Goal: Feedback & Contribution: Submit feedback/report problem

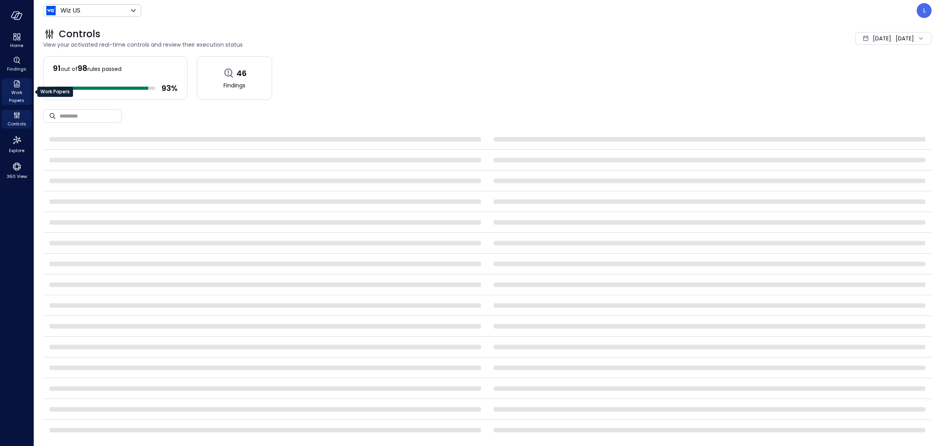
click at [19, 89] on span "Work Papers" at bounding box center [17, 97] width 24 height 16
click at [16, 59] on icon "Findings" at bounding box center [16, 59] width 1 height 2
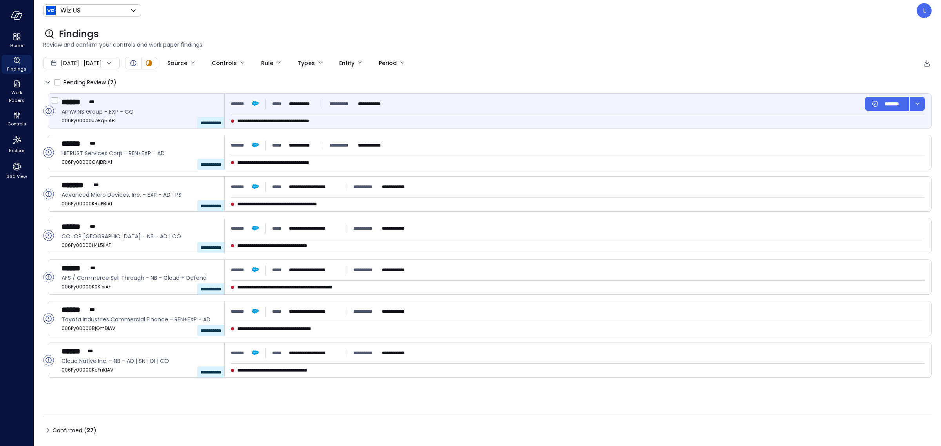
click at [186, 110] on span "AmWINS Group - EXP - CO" at bounding box center [140, 111] width 156 height 9
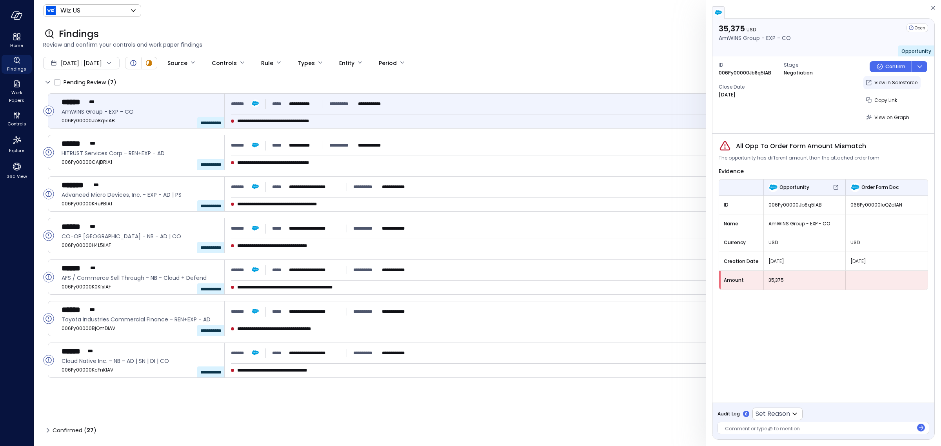
click at [881, 81] on p "View in Salesforce" at bounding box center [896, 83] width 43 height 8
click at [771, 417] on body "**********" at bounding box center [470, 223] width 941 height 446
click at [773, 427] on span "False Positive" at bounding box center [810, 429] width 97 height 9
type input "**********"
click at [756, 427] on div at bounding box center [819, 430] width 188 height 8
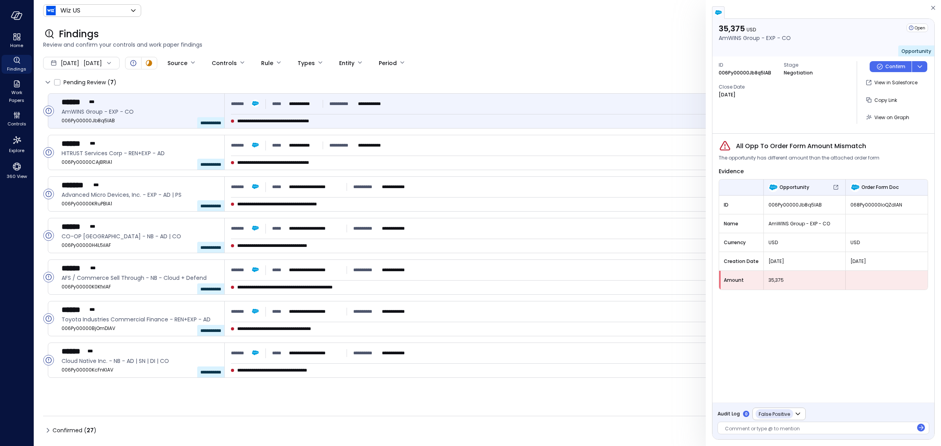
click at [806, 430] on div at bounding box center [819, 430] width 188 height 8
click at [919, 427] on icon "button" at bounding box center [921, 428] width 8 height 8
drag, startPoint x: 889, startPoint y: 65, endPoint x: 883, endPoint y: 69, distance: 6.9
click at [889, 65] on p "Confirm" at bounding box center [896, 67] width 20 height 8
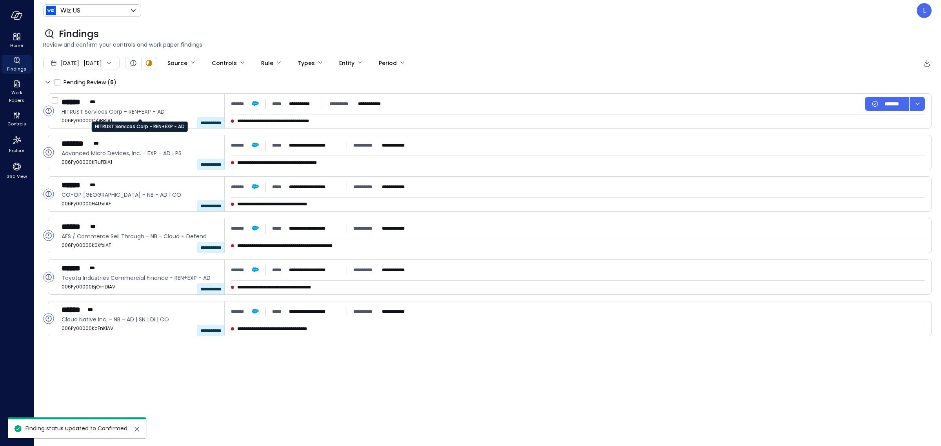
click at [151, 118] on div "HITRUST Services Corp - REN+EXP - AD" at bounding box center [140, 124] width 96 height 16
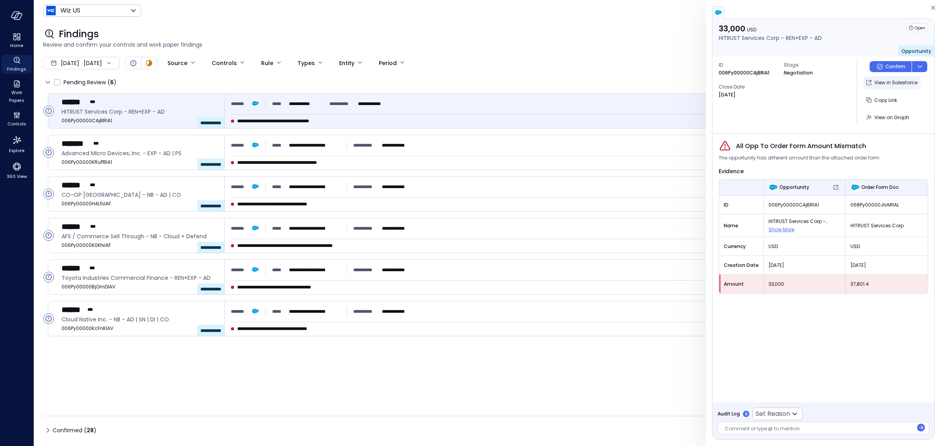
click at [886, 85] on p "View in Salesforce" at bounding box center [896, 83] width 43 height 8
click at [786, 416] on body "**********" at bounding box center [470, 223] width 941 height 446
click at [771, 433] on span "False Positive" at bounding box center [810, 429] width 97 height 9
type input "**********"
click at [767, 431] on div at bounding box center [819, 430] width 188 height 8
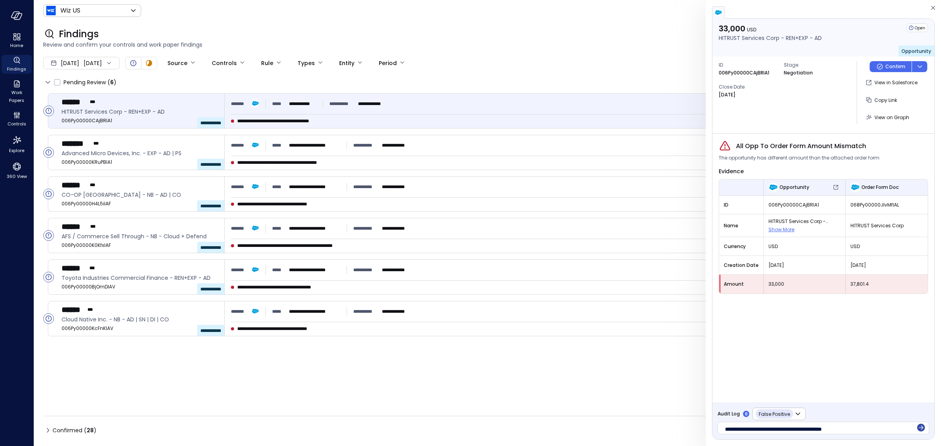
click at [923, 427] on icon "button" at bounding box center [921, 428] width 8 height 8
click at [891, 67] on p "Confirm" at bounding box center [896, 67] width 20 height 8
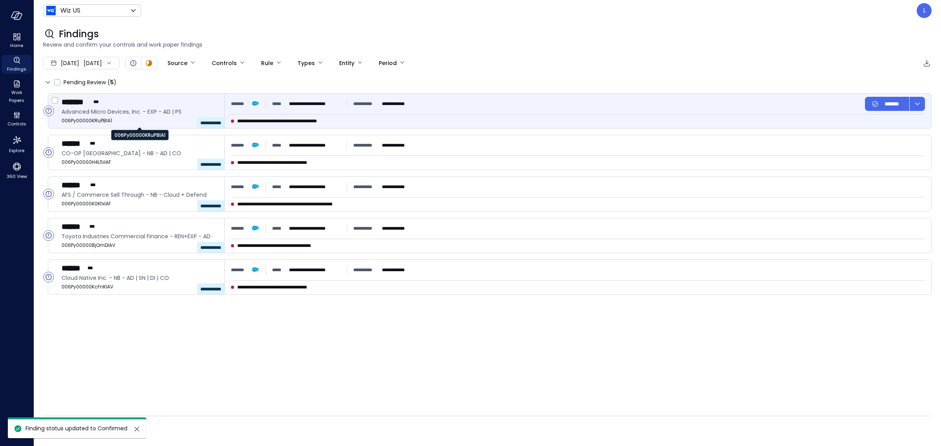
click at [162, 117] on span "006Py00000KRuPBIA1" at bounding box center [140, 121] width 156 height 8
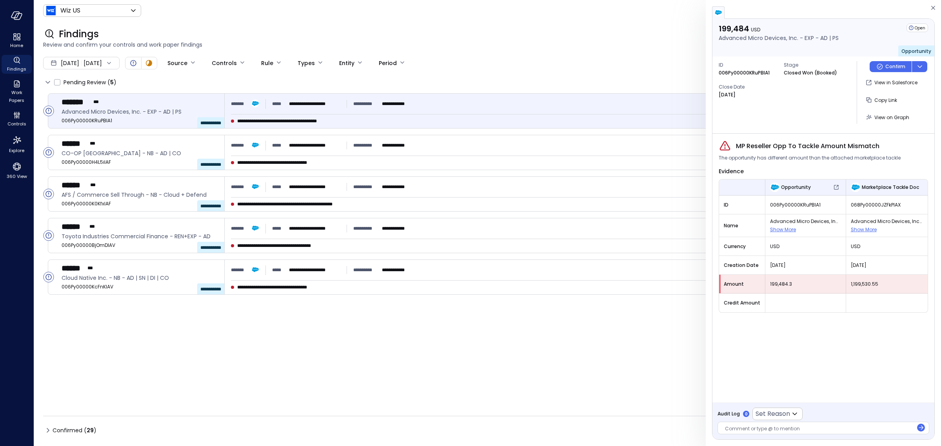
click at [749, 427] on div "199,484 USD Advanced Micro Devices, Inc. - EXP - AD | PS Open Opportunity ID 00…" at bounding box center [824, 229] width 222 height 421
click at [748, 429] on div at bounding box center [819, 430] width 188 height 8
click at [757, 431] on div at bounding box center [819, 430] width 188 height 8
click at [783, 415] on body "**********" at bounding box center [470, 223] width 941 height 446
click at [783, 431] on span "False Positive" at bounding box center [810, 429] width 97 height 9
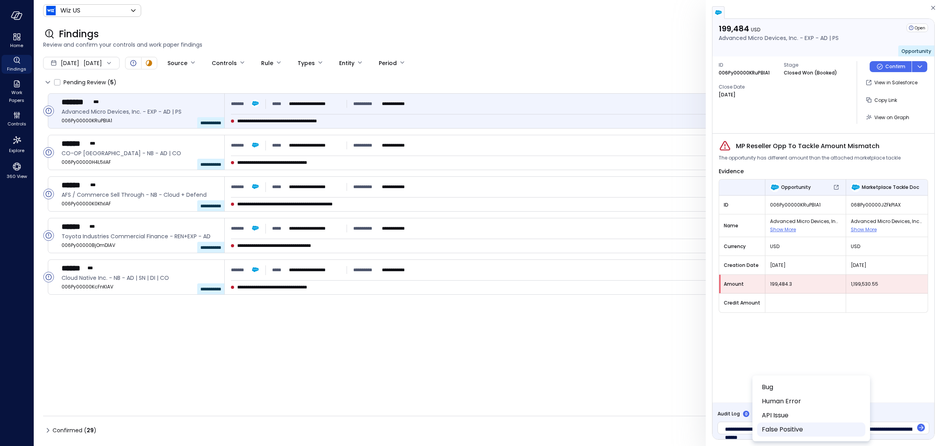
type input "**********"
click at [919, 427] on icon "button" at bounding box center [921, 428] width 8 height 8
click at [881, 67] on icon "Button group with a nested menu" at bounding box center [880, 67] width 8 height 8
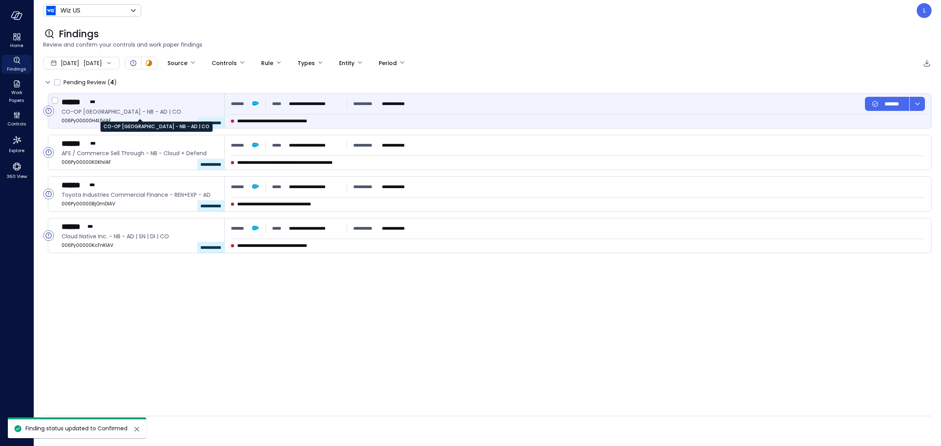
click at [160, 115] on span "CO-OP [GEOGRAPHIC_DATA] - NB - AD | CO" at bounding box center [140, 111] width 156 height 9
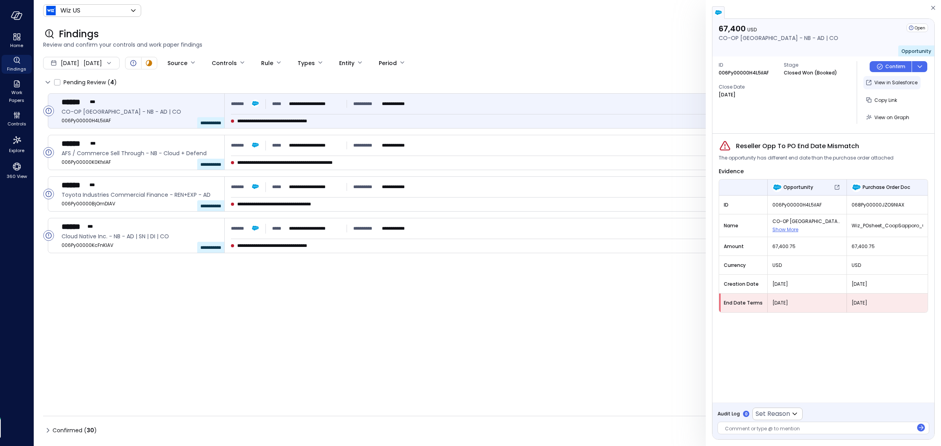
click at [879, 84] on p "View in Salesforce" at bounding box center [896, 83] width 43 height 8
click at [748, 435] on div "Audit Log 0 Set Reason ​ Comment or type @ to mention" at bounding box center [824, 421] width 222 height 37
click at [749, 430] on div at bounding box center [819, 430] width 188 height 8
click at [769, 416] on body "**********" at bounding box center [470, 223] width 941 height 446
click at [771, 424] on li "False Positive" at bounding box center [811, 430] width 108 height 14
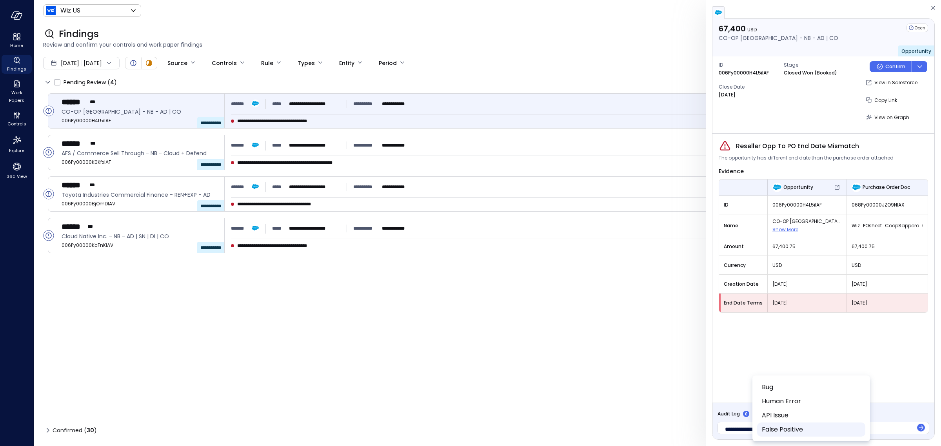
type input "**********"
click at [920, 426] on icon "button" at bounding box center [921, 428] width 8 height 8
click at [881, 63] on icon "Button group with a nested menu" at bounding box center [880, 67] width 8 height 8
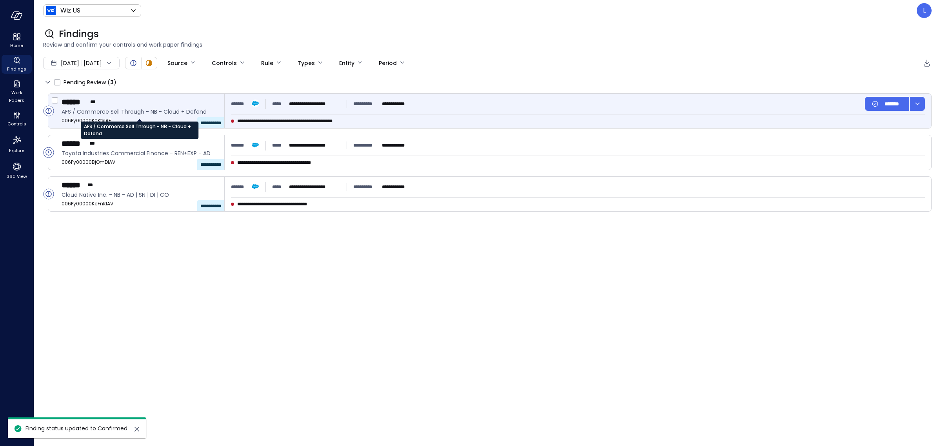
click at [168, 114] on span "AFS / Commerce Sell Through - NB - Cloud + Defend" at bounding box center [140, 111] width 156 height 9
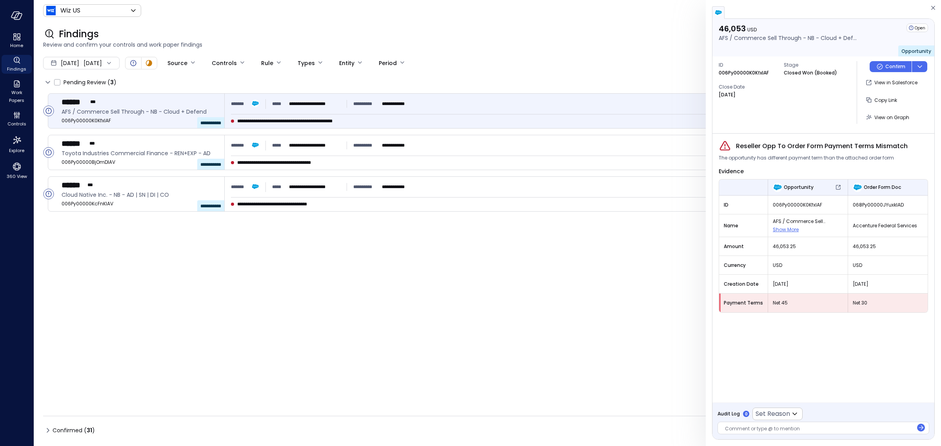
click at [772, 432] on div at bounding box center [819, 430] width 188 height 8
click at [918, 426] on icon "button" at bounding box center [921, 428] width 8 height 8
click at [887, 68] on p "Confirm" at bounding box center [896, 67] width 20 height 8
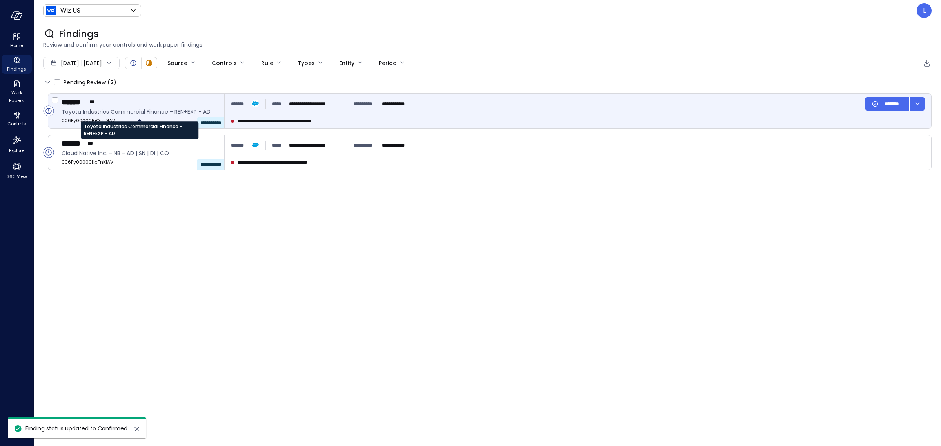
click at [162, 114] on span "Toyota Industries Commercial Finance - REN+EXP - AD" at bounding box center [140, 111] width 156 height 9
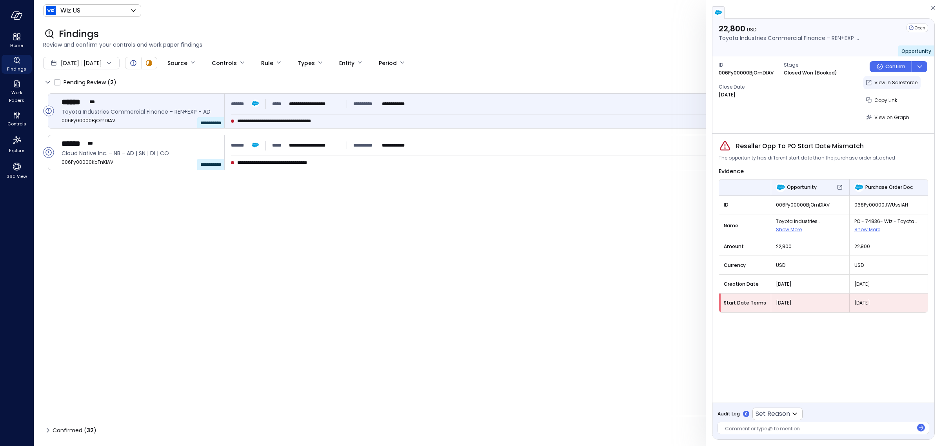
click at [884, 85] on p "View in Salesforce" at bounding box center [896, 83] width 43 height 8
click at [757, 426] on div at bounding box center [819, 430] width 188 height 8
click at [805, 427] on div at bounding box center [819, 430] width 188 height 8
click at [793, 413] on icon at bounding box center [794, 413] width 9 height 9
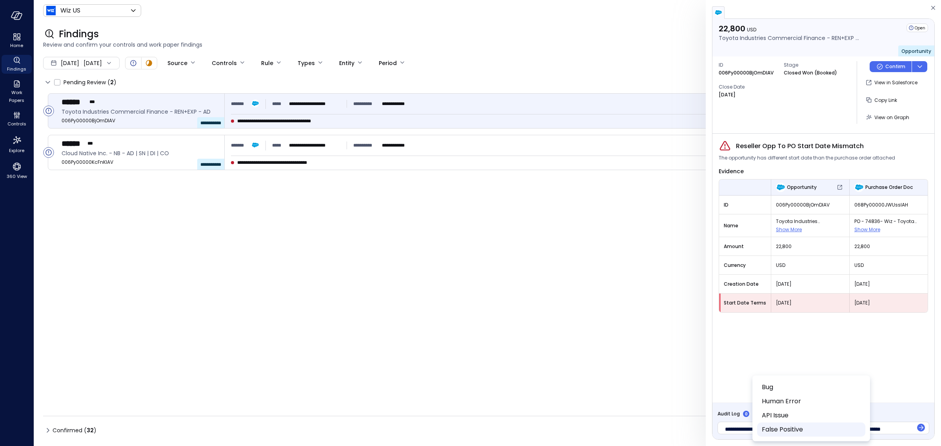
click at [783, 428] on span "False Positive" at bounding box center [810, 429] width 97 height 9
type input "**********"
click at [922, 425] on icon "button" at bounding box center [921, 428] width 8 height 8
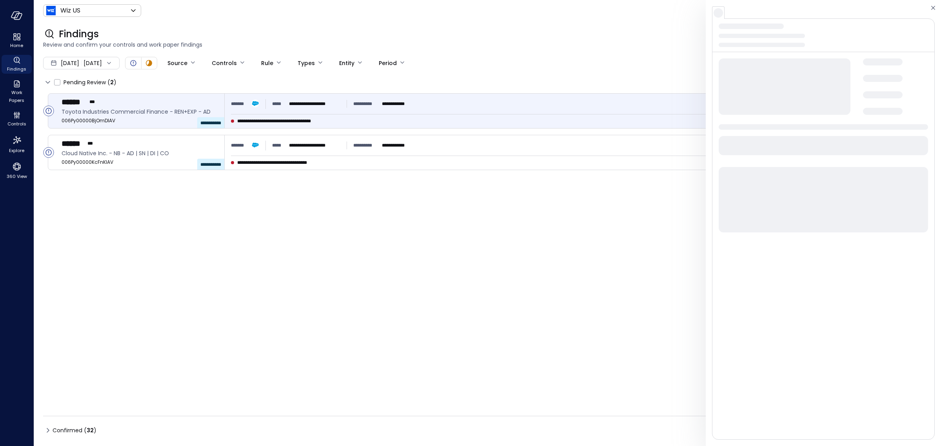
click at [884, 65] on span at bounding box center [883, 61] width 40 height 7
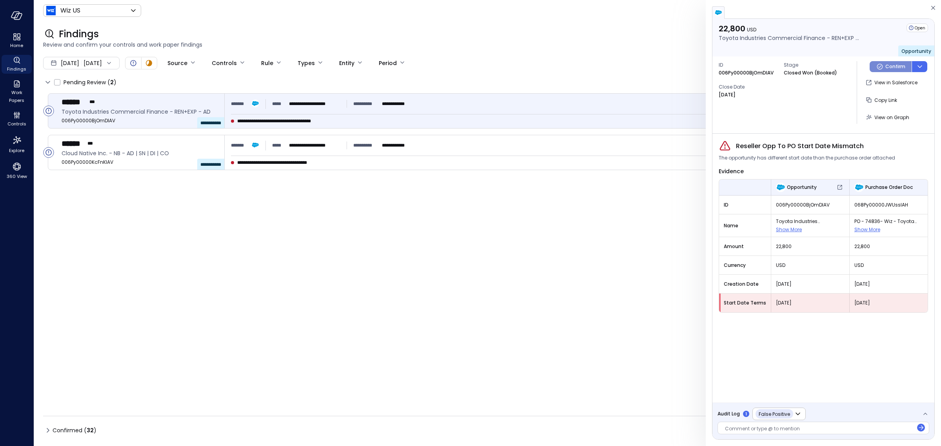
click at [888, 67] on p "Confirm" at bounding box center [896, 67] width 20 height 8
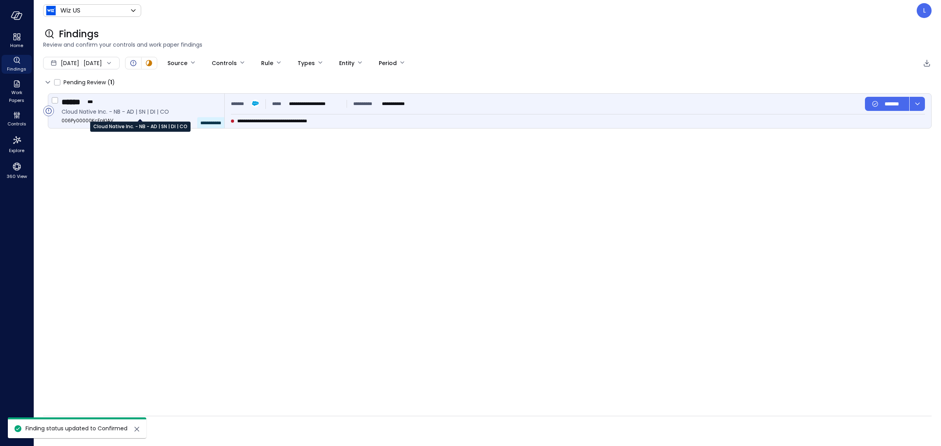
click at [159, 109] on span "Cloud Native Inc. - NB - AD | SN | DI | CO" at bounding box center [140, 111] width 156 height 9
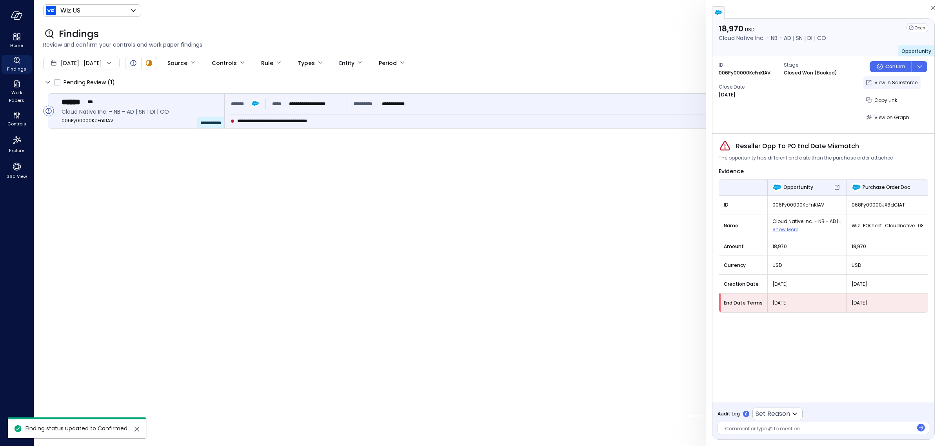
click at [877, 80] on p "View in Salesforce" at bounding box center [896, 83] width 43 height 8
click at [737, 431] on div at bounding box center [819, 430] width 188 height 8
click at [890, 81] on p "View in Salesforce" at bounding box center [896, 83] width 43 height 8
click at [764, 431] on div at bounding box center [819, 430] width 188 height 8
click at [757, 428] on div at bounding box center [819, 430] width 188 height 8
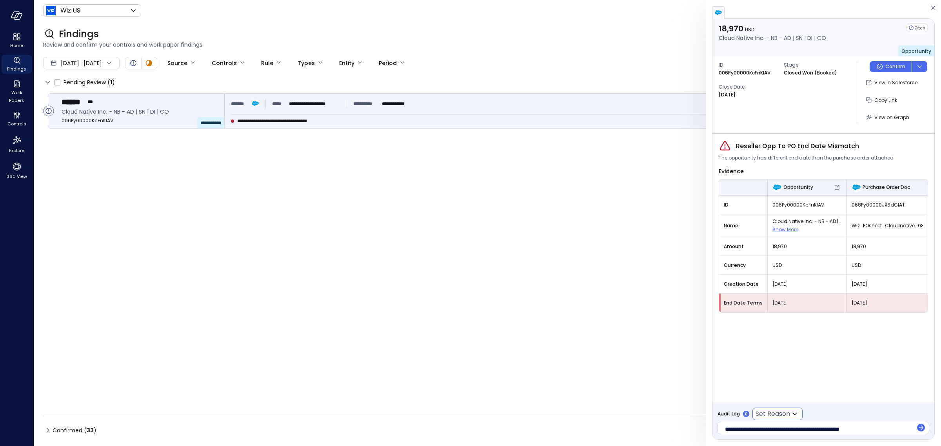
click at [780, 416] on body "**********" at bounding box center [470, 223] width 941 height 446
click at [779, 434] on span "False Positive" at bounding box center [810, 429] width 97 height 9
type input "**********"
click at [920, 426] on icon "button" at bounding box center [921, 428] width 8 height 8
click at [893, 66] on p "Confirm" at bounding box center [896, 67] width 20 height 8
